Goal: Browse casually

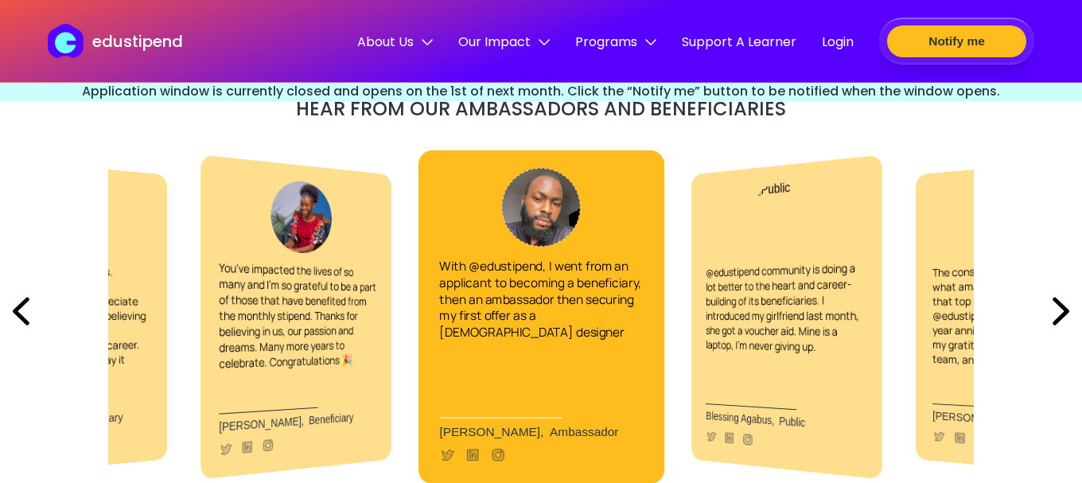
scroll to position [3661, 0]
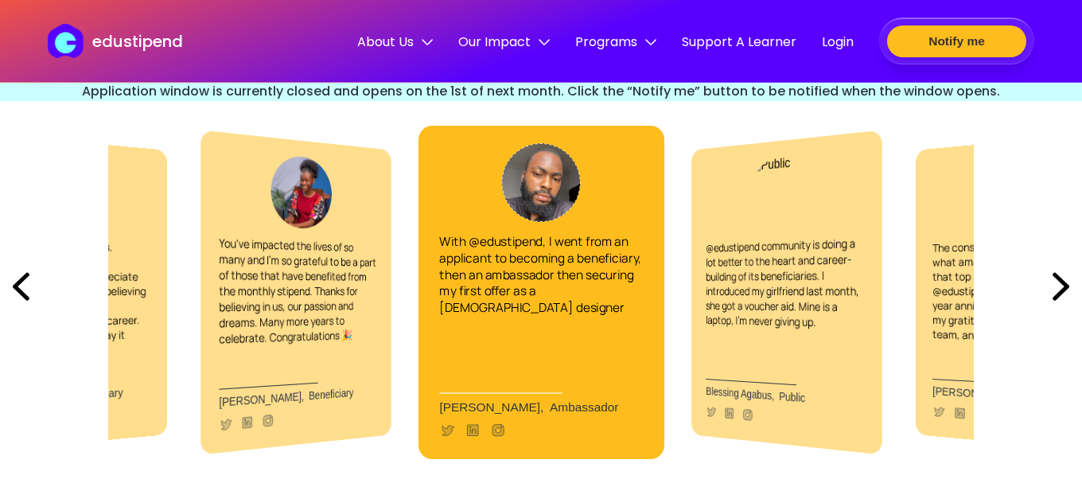
click at [1060, 284] on img at bounding box center [1061, 286] width 42 height 54
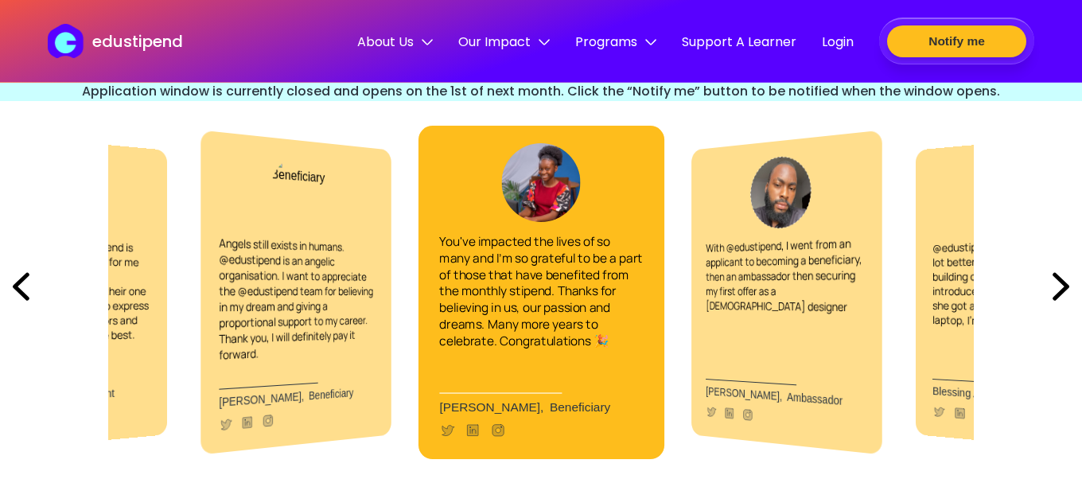
click at [1060, 284] on img at bounding box center [1061, 286] width 42 height 54
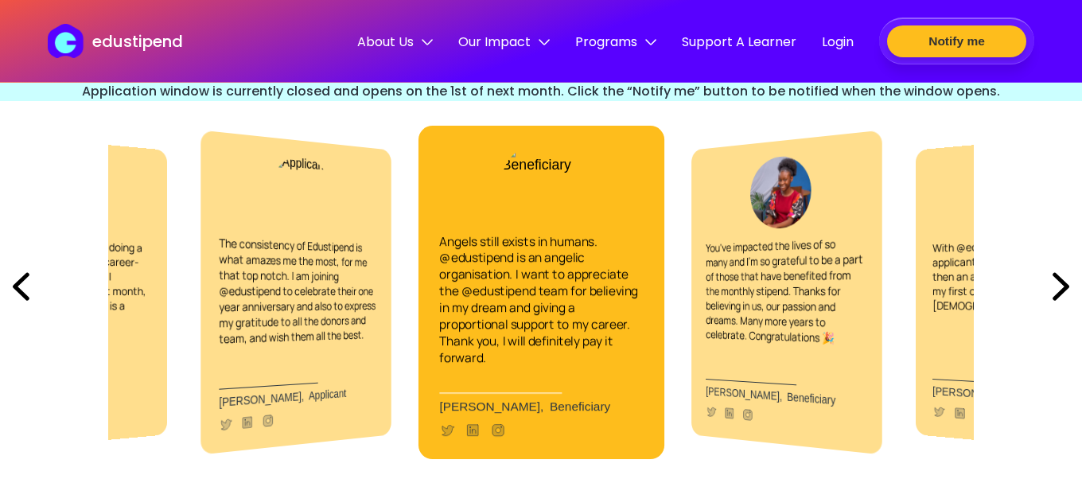
click at [1060, 284] on img at bounding box center [1061, 286] width 42 height 54
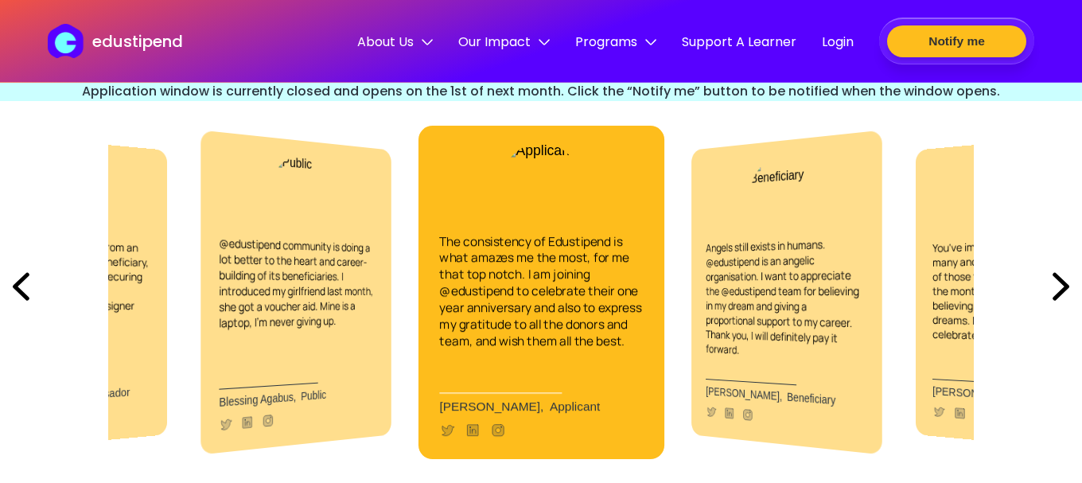
click at [1060, 284] on img at bounding box center [1061, 286] width 42 height 54
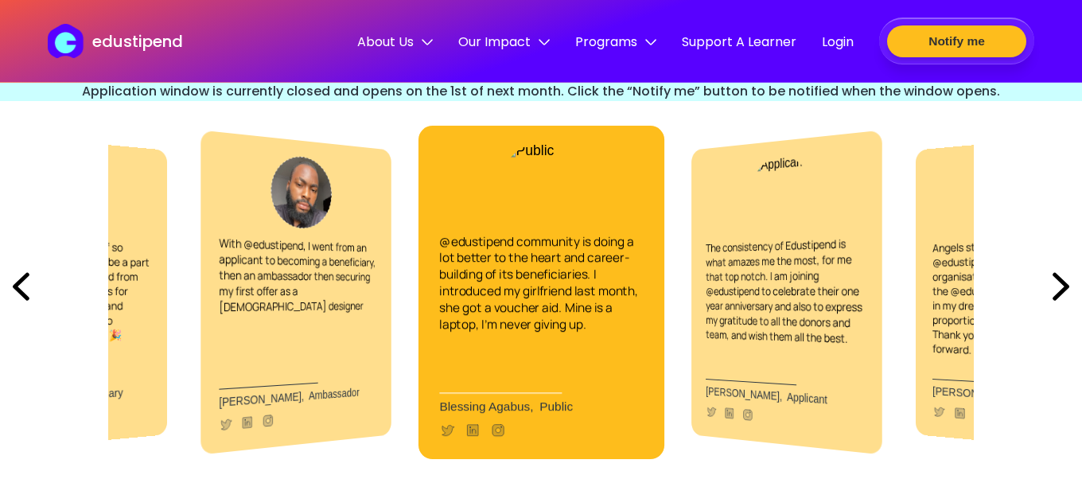
click at [1060, 284] on img at bounding box center [1061, 286] width 42 height 54
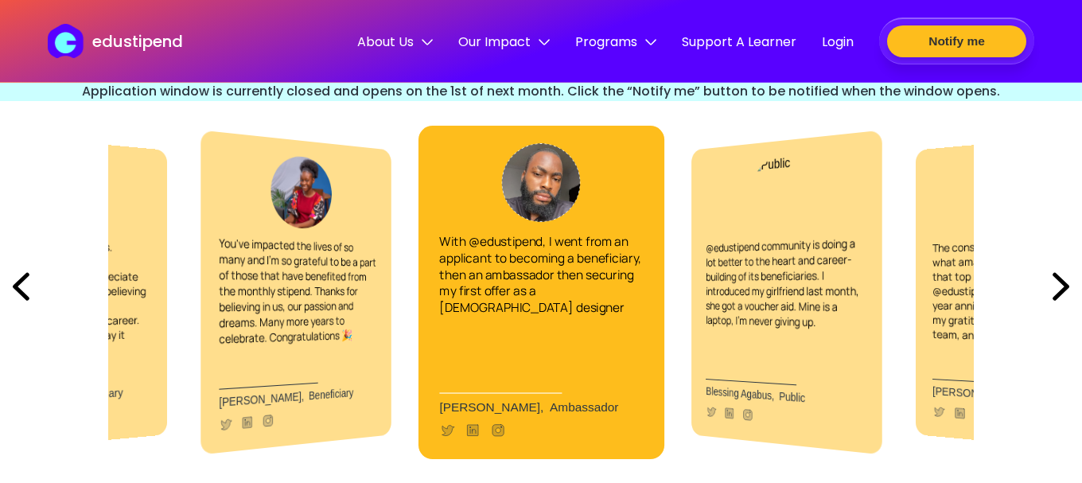
click at [1060, 284] on img at bounding box center [1061, 286] width 42 height 54
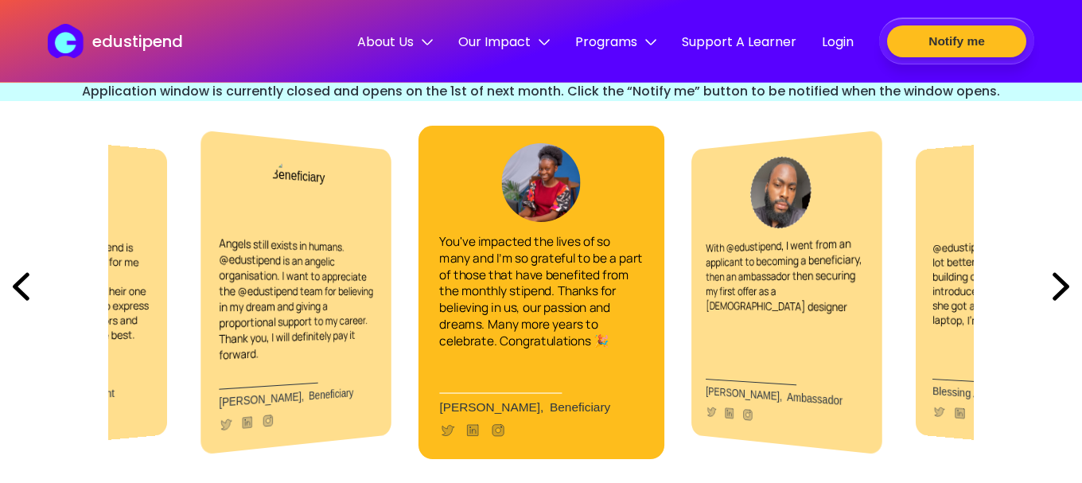
click at [1060, 284] on img at bounding box center [1061, 286] width 42 height 54
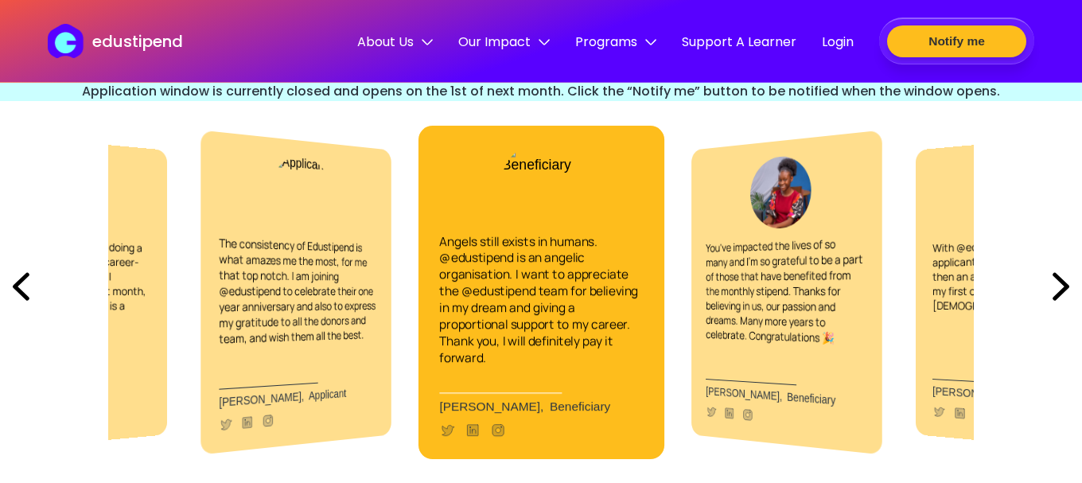
click at [11, 293] on img at bounding box center [21, 286] width 42 height 54
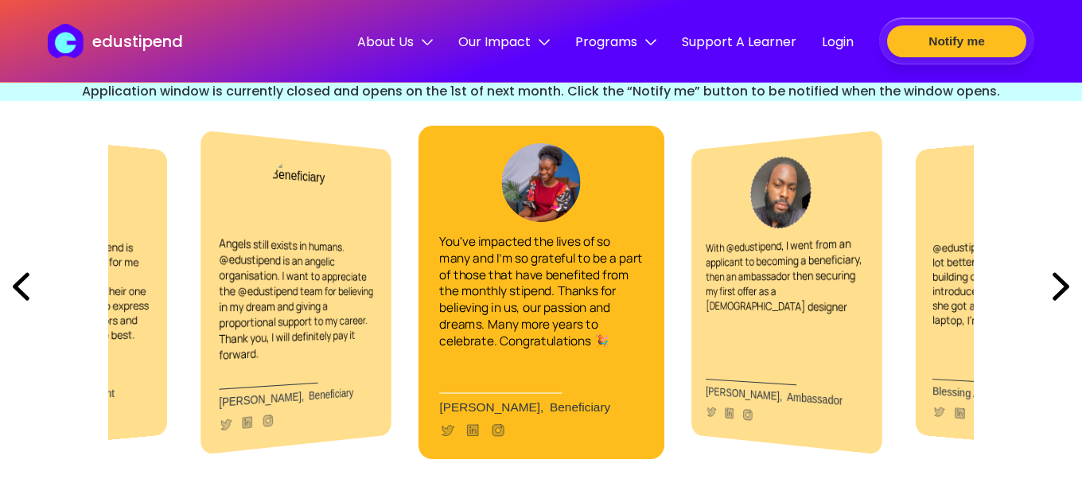
click at [11, 293] on img at bounding box center [21, 286] width 42 height 54
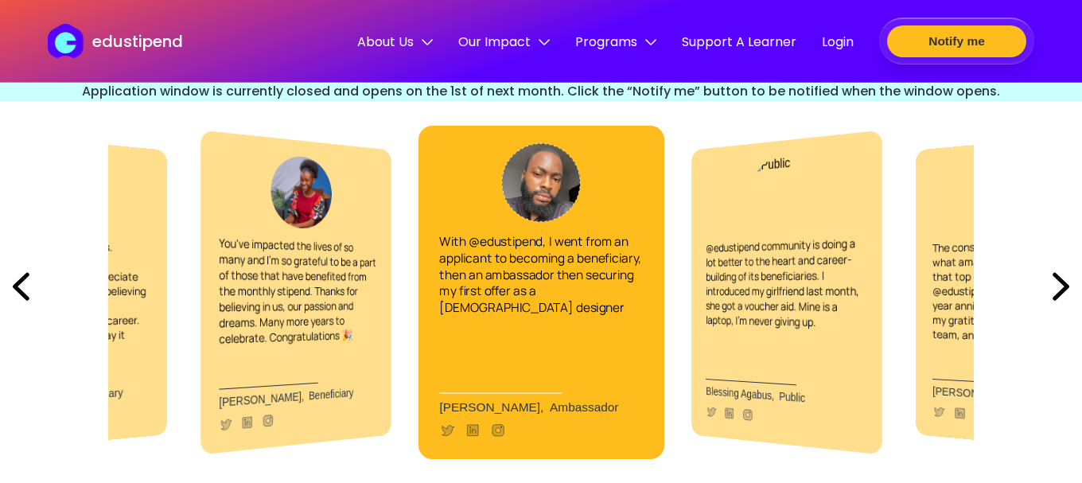
click at [11, 293] on img at bounding box center [21, 286] width 42 height 54
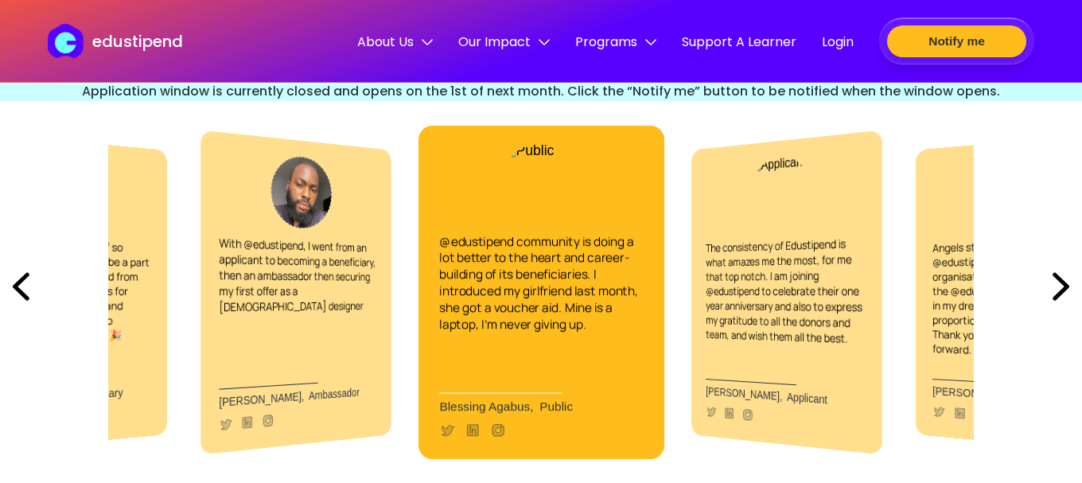
click at [11, 293] on img at bounding box center [21, 286] width 42 height 54
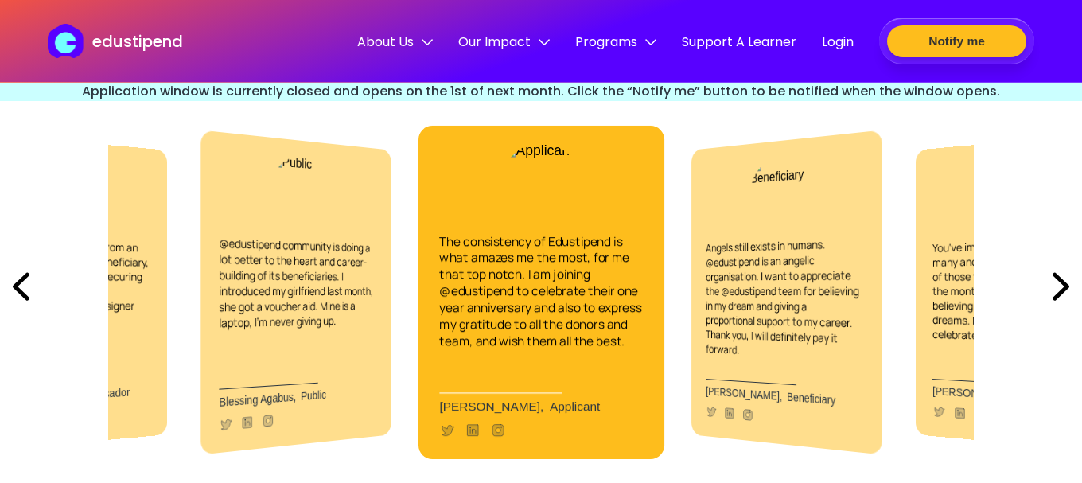
click at [11, 293] on img at bounding box center [21, 286] width 42 height 54
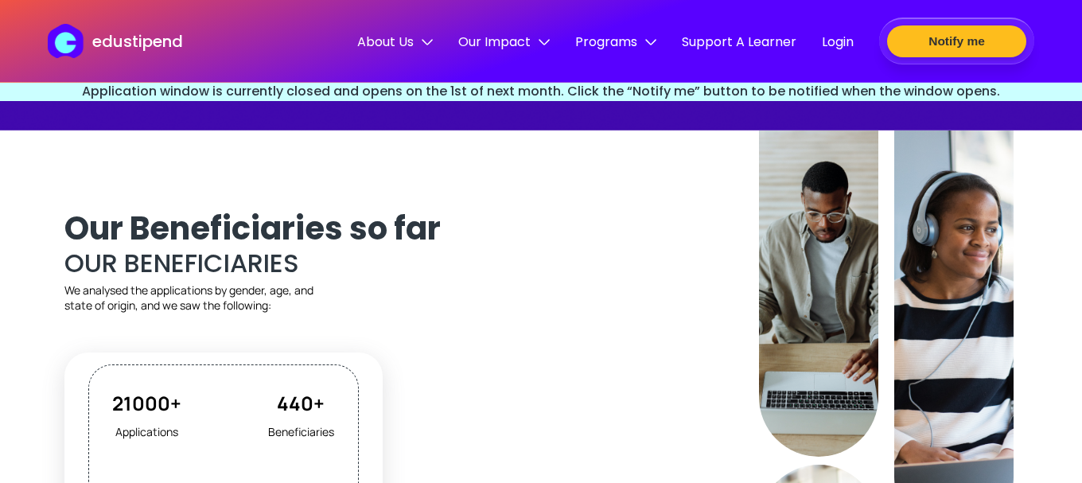
scroll to position [1512, 0]
